Goal: Transaction & Acquisition: Subscribe to service/newsletter

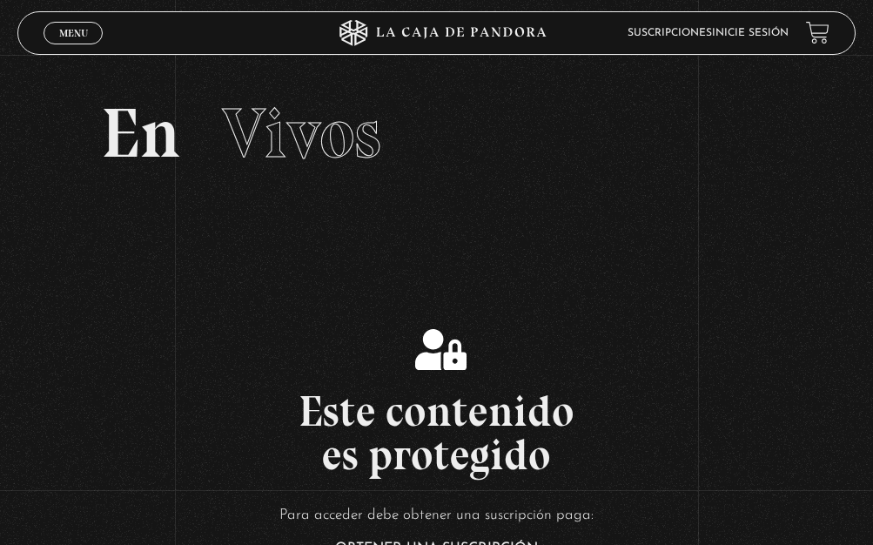
click at [763, 33] on link "Inicie sesión" at bounding box center [750, 33] width 77 height 10
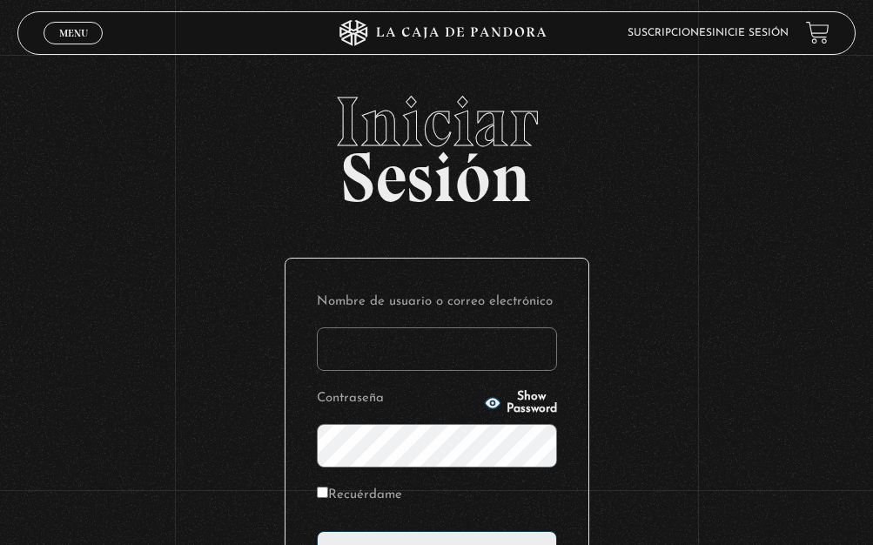
type input "L"
type input "[EMAIL_ADDRESS][DOMAIN_NAME]"
click at [510, 406] on span "Show Password" at bounding box center [532, 403] width 50 height 24
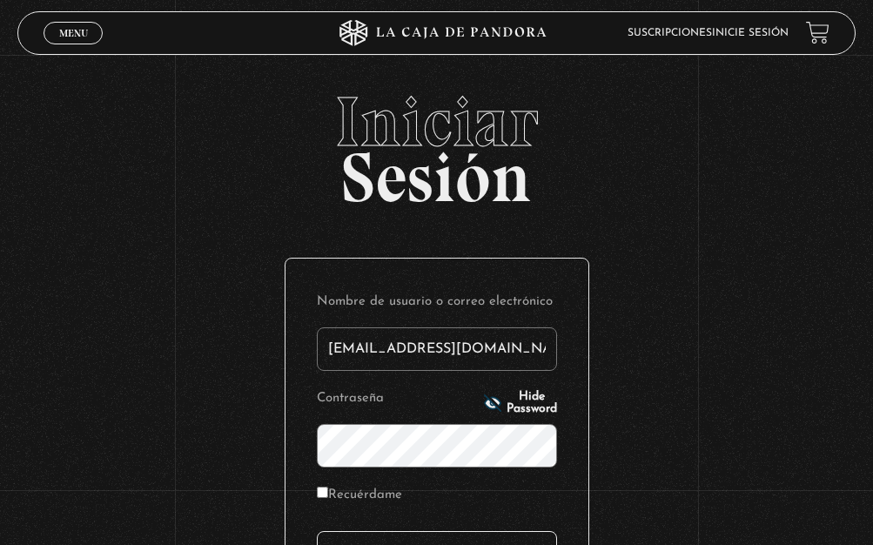
click at [380, 540] on input "Acceder" at bounding box center [437, 553] width 240 height 44
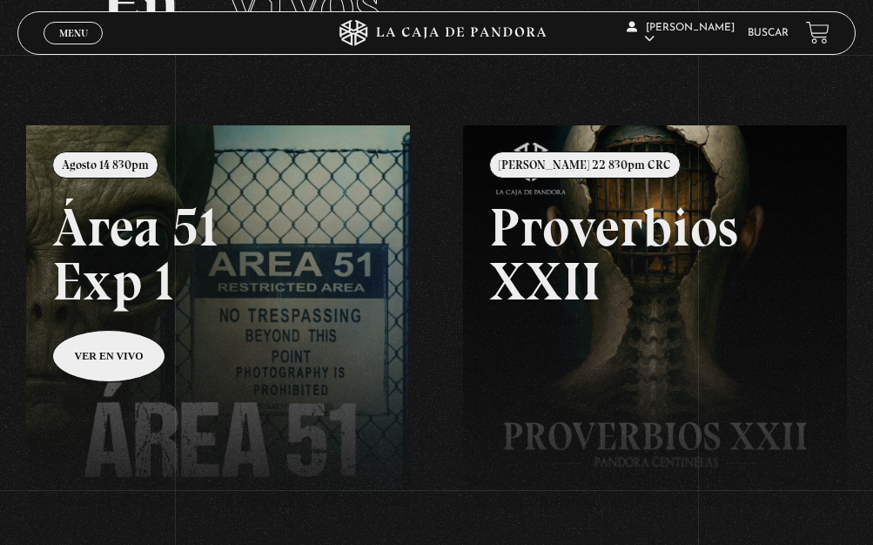
scroll to position [135, 0]
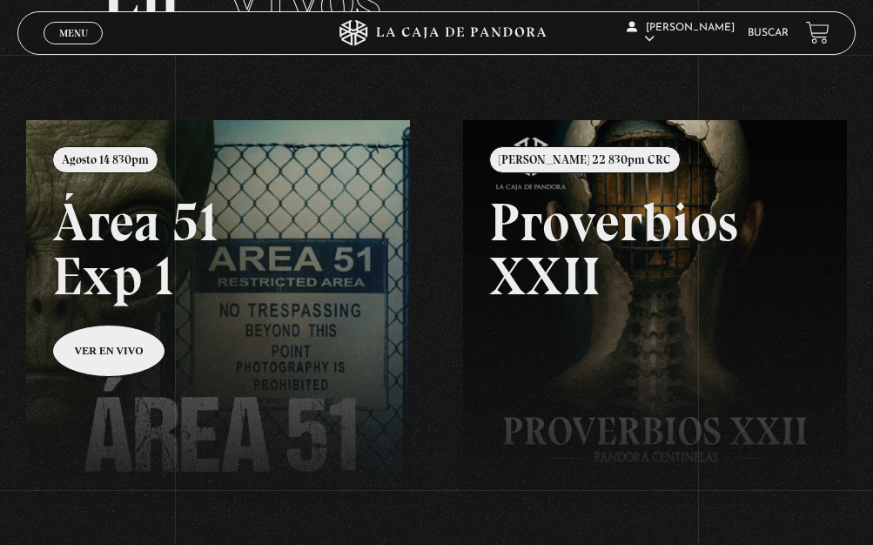
click at [251, 335] on link at bounding box center [462, 392] width 873 height 545
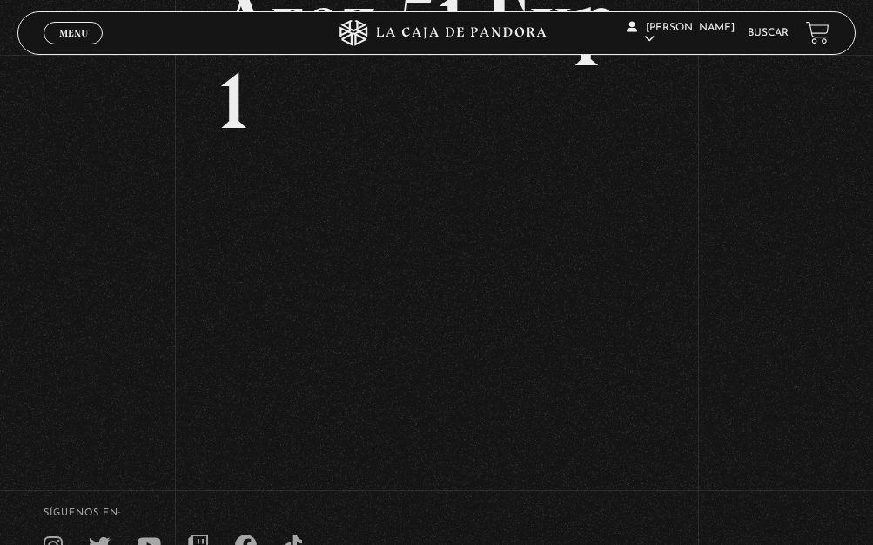
scroll to position [192, 0]
